Goal: Check status: Check status

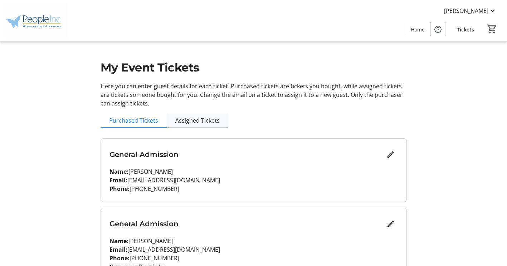
click at [201, 119] on span "Assigned Tickets" at bounding box center [197, 121] width 44 height 6
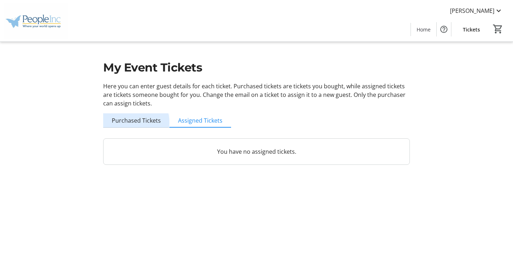
click at [134, 122] on span "Purchased Tickets" at bounding box center [136, 121] width 49 height 6
